Goal: Navigation & Orientation: Find specific page/section

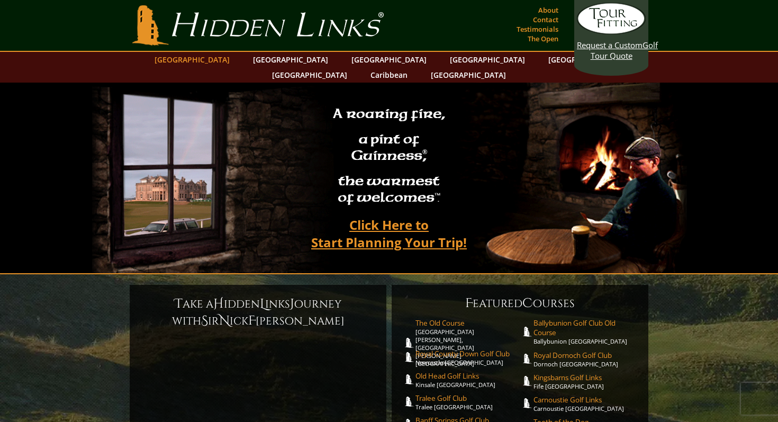
click at [225, 61] on link "[GEOGRAPHIC_DATA]" at bounding box center [192, 59] width 86 height 15
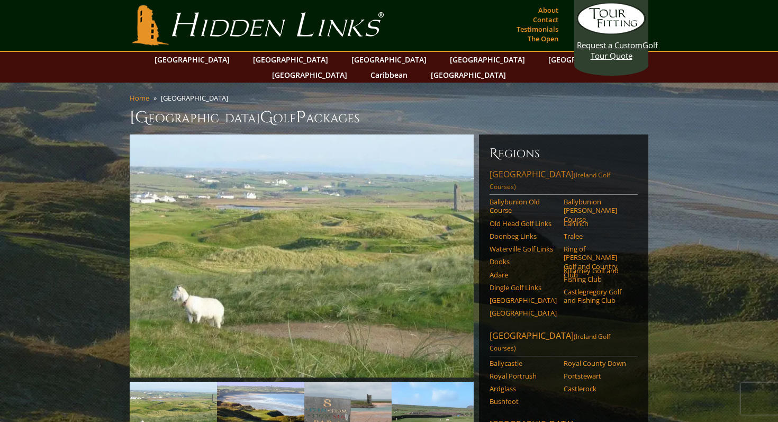
click at [571, 170] on span "(Ireland Golf Courses)" at bounding box center [549, 180] width 121 height 21
